Goal: Information Seeking & Learning: Learn about a topic

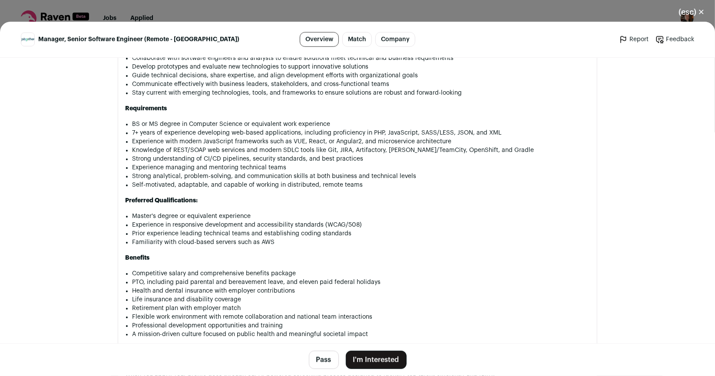
scroll to position [565, 0]
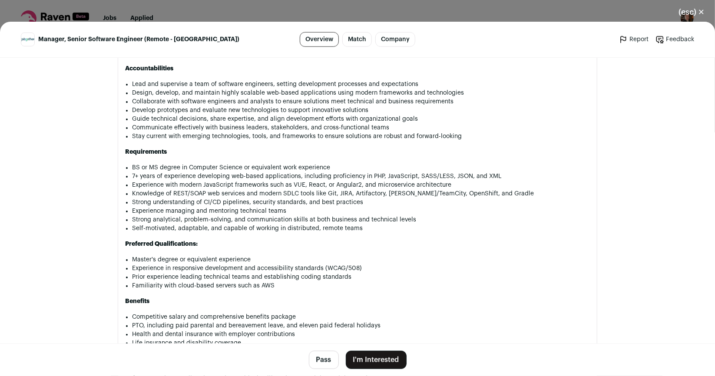
click at [666, 185] on main "Manager, Senior Software Engineer (Remote - US) Overview Match Company Report F…" at bounding box center [357, 199] width 715 height 355
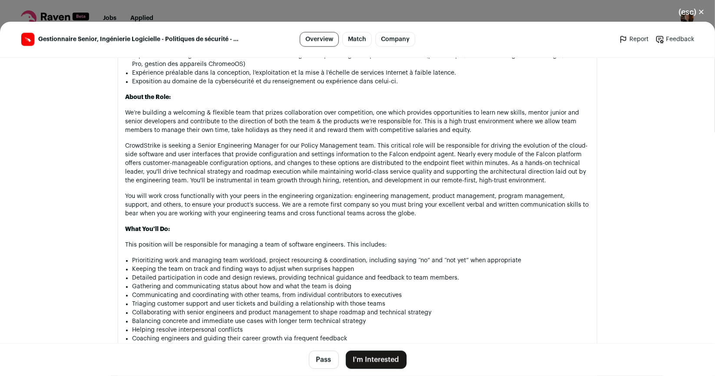
scroll to position [1173, 0]
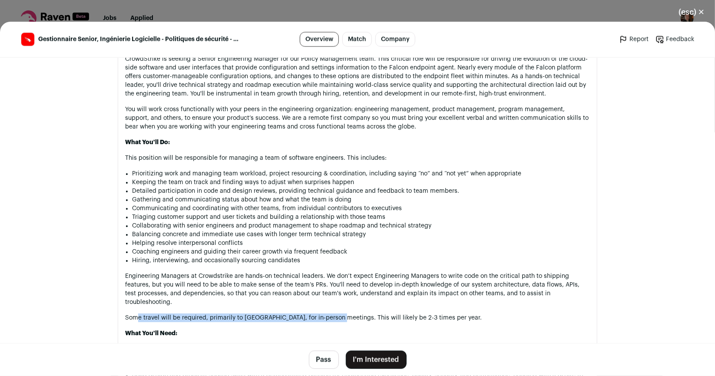
drag, startPoint x: 135, startPoint y: 302, endPoint x: 332, endPoint y: 303, distance: 196.9
click at [332, 303] on div "As a global leader in cybersecurity, CrowdStrike protects the people, processes…" at bounding box center [357, 91] width 465 height 1460
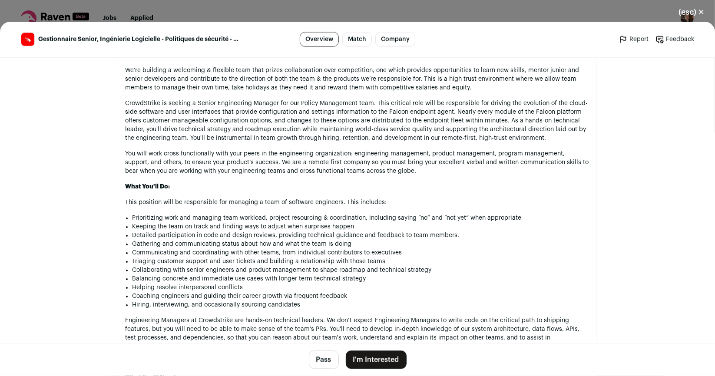
scroll to position [1217, 0]
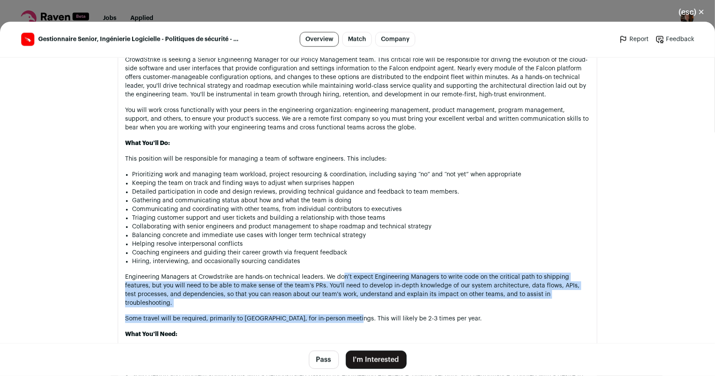
drag, startPoint x: 339, startPoint y: 267, endPoint x: 347, endPoint y: 295, distance: 28.9
click at [347, 295] on div "As a global leader in cybersecurity, CrowdStrike protects the people, processes…" at bounding box center [357, 92] width 465 height 1460
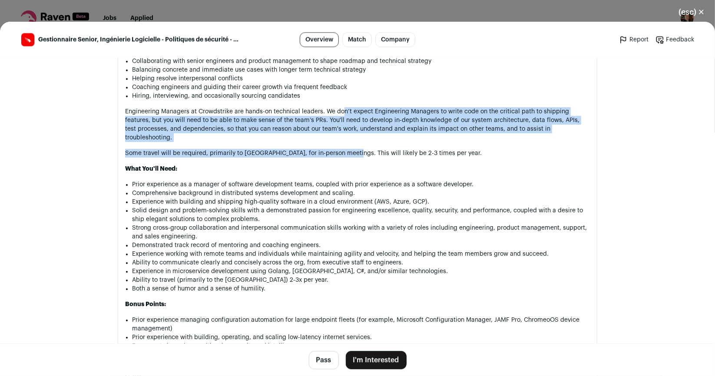
scroll to position [1391, 0]
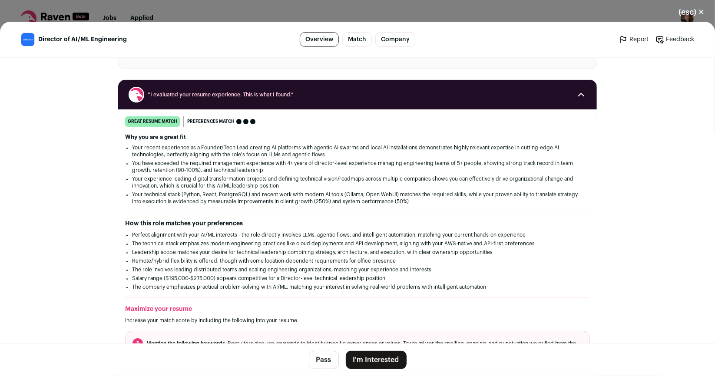
scroll to position [261, 0]
